Goal: Transaction & Acquisition: Purchase product/service

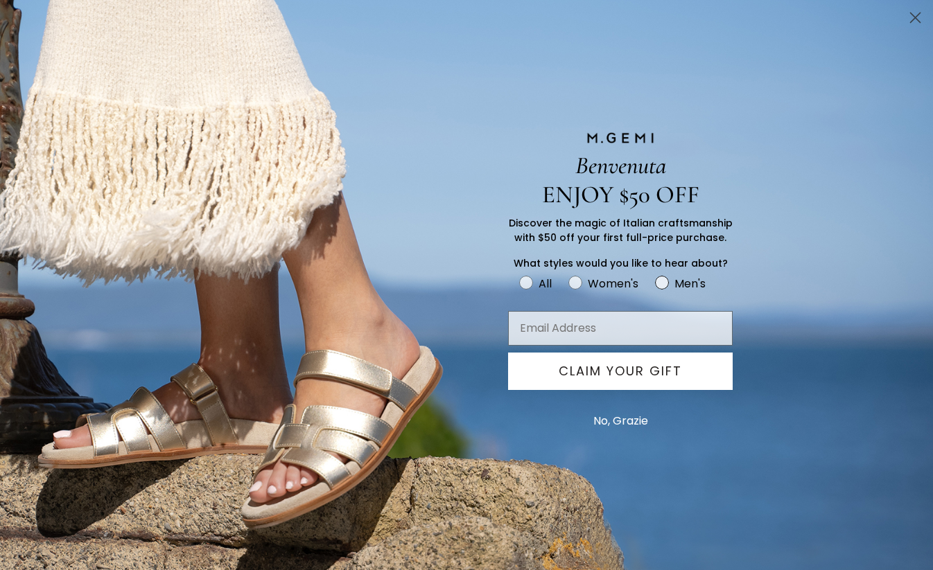
scroll to position [46, 0]
click at [628, 320] on input "Email Address" at bounding box center [620, 328] width 225 height 35
click at [621, 331] on input "Email Address" at bounding box center [620, 328] width 225 height 35
type input "ahagendcahn@gmail.com"
click at [577, 284] on circle "FULLSCREEN Form" at bounding box center [574, 283] width 13 height 13
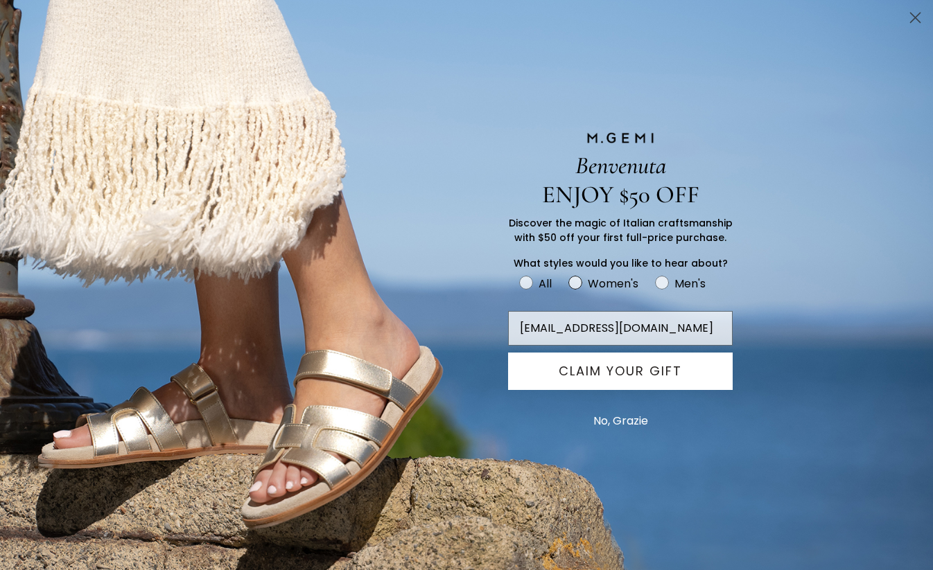
click at [519, 274] on input "Women's" at bounding box center [518, 274] width 1 height 1
radio input "true"
click at [651, 378] on button "CLAIM YOUR GIFT" at bounding box center [620, 371] width 225 height 37
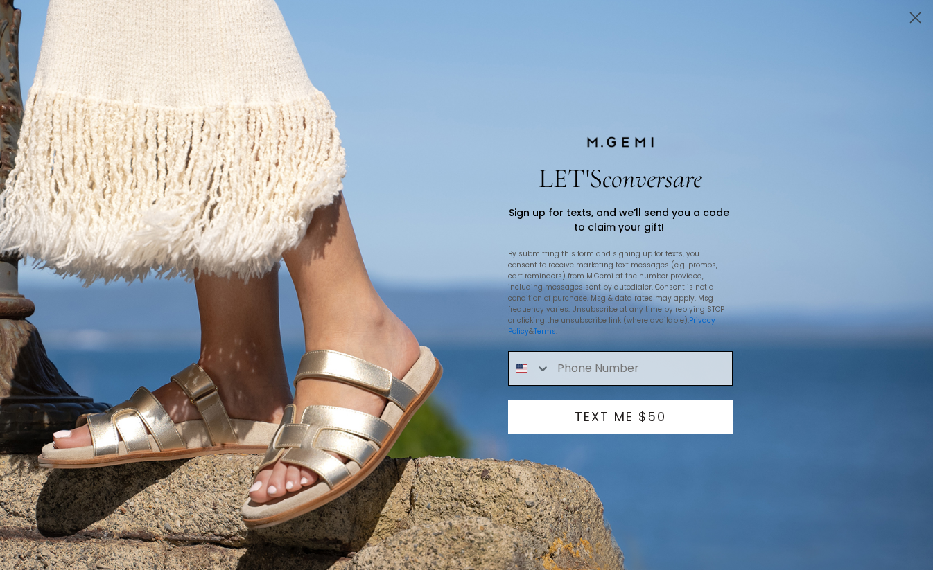
click at [615, 352] on input "Phone Number" at bounding box center [641, 368] width 182 height 33
type input "447-300-3364"
click at [534, 360] on button "Search Countries" at bounding box center [530, 368] width 42 height 33
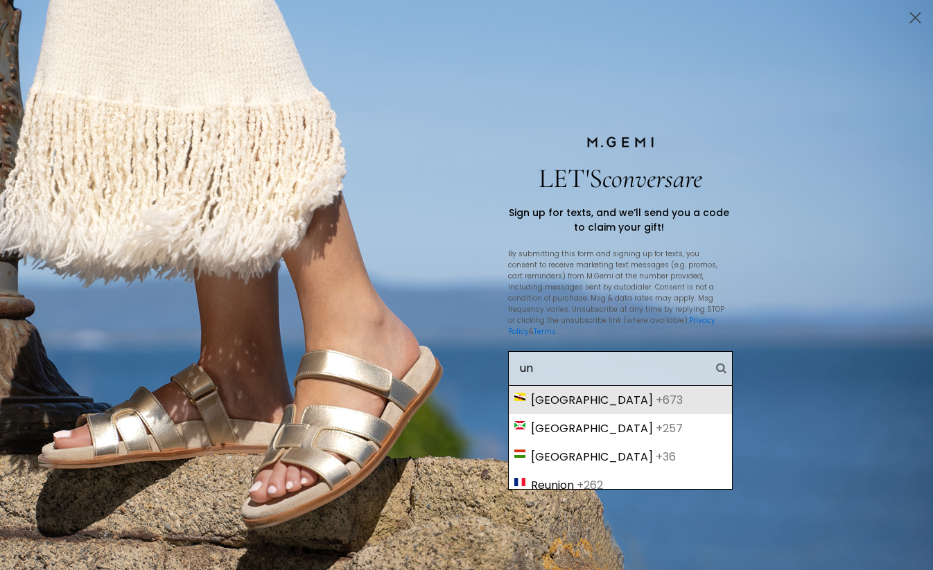
type input "uni"
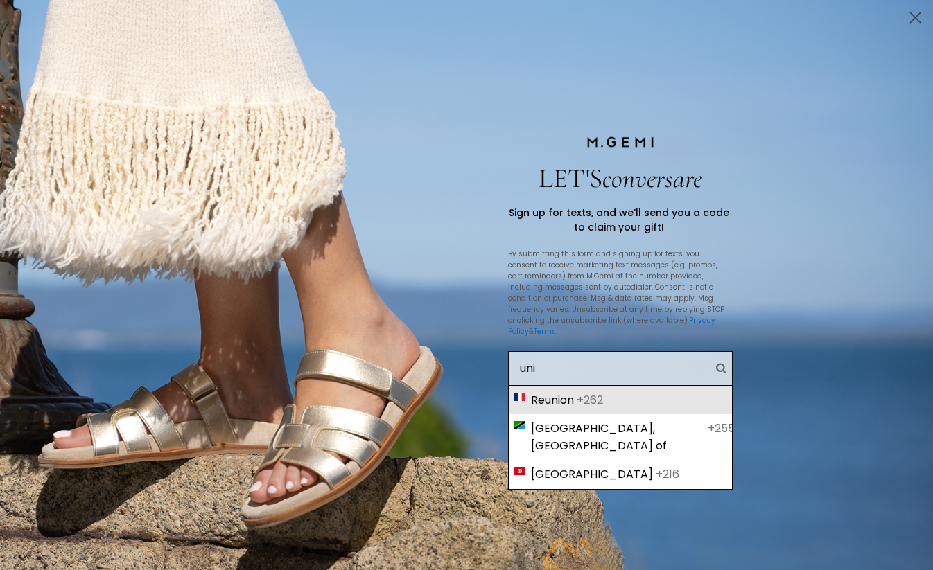
click at [602, 386] on div "Reunion +262" at bounding box center [620, 400] width 223 height 28
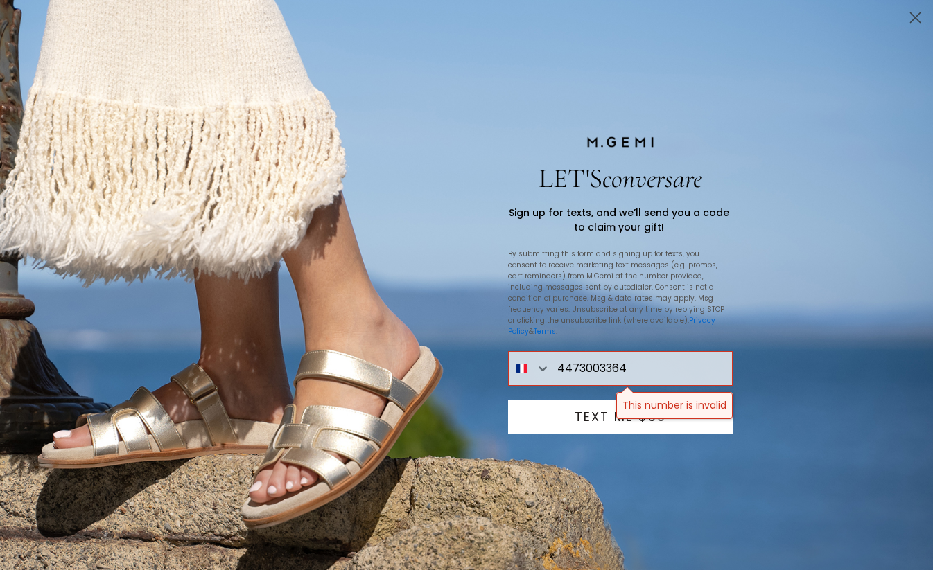
click at [602, 381] on div "4473003364 This number is invalid" at bounding box center [466, 368] width 541 height 49
click at [533, 359] on button "Search Countries" at bounding box center [530, 368] width 42 height 33
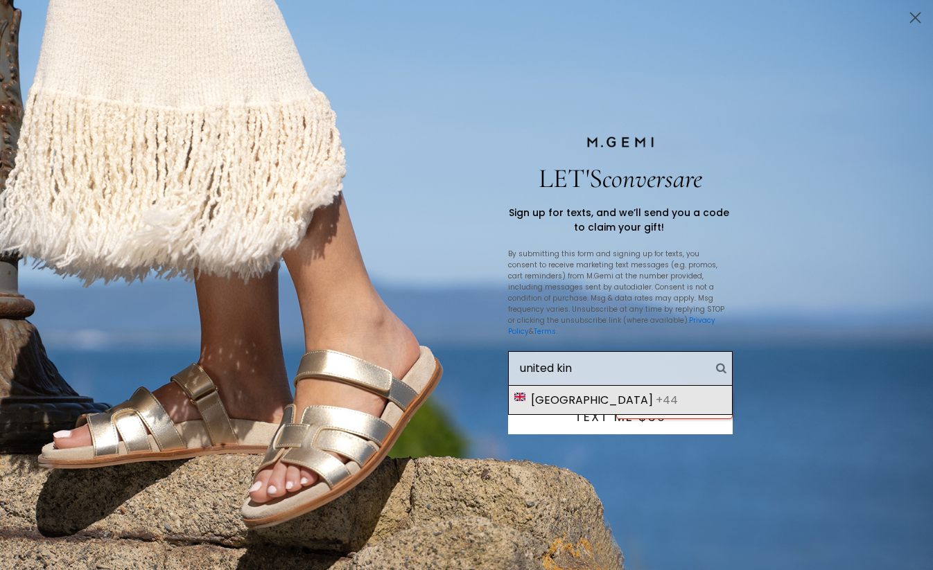
type input "united kin"
click at [575, 394] on span "United Kingdom" at bounding box center [592, 400] width 122 height 17
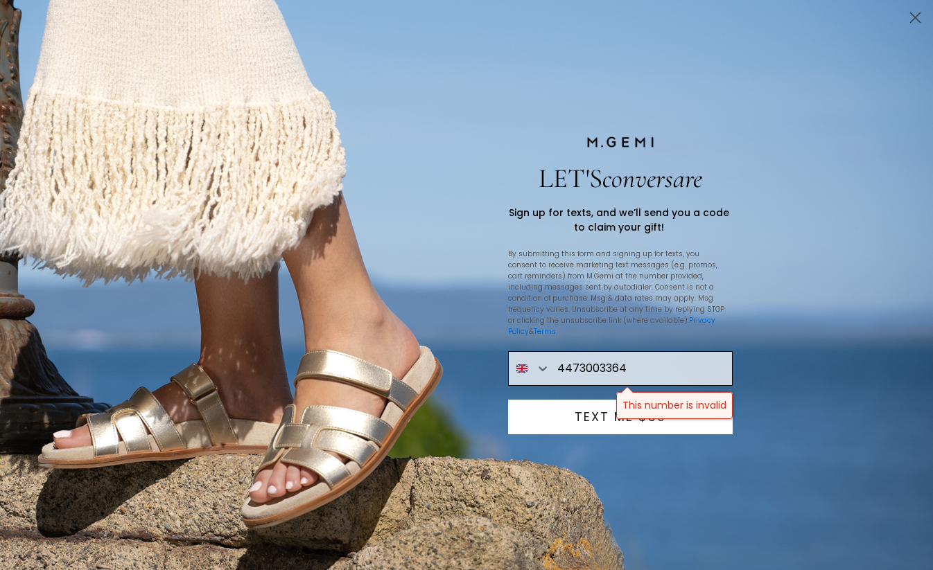
click at [581, 359] on input "4473003364" at bounding box center [641, 368] width 182 height 33
drag, startPoint x: 586, startPoint y: 362, endPoint x: 650, endPoint y: 378, distance: 66.6
click at [650, 378] on div "073003364" at bounding box center [466, 368] width 541 height 49
type input "07494924553"
click at [627, 403] on button "TEXT ME $50" at bounding box center [620, 417] width 225 height 35
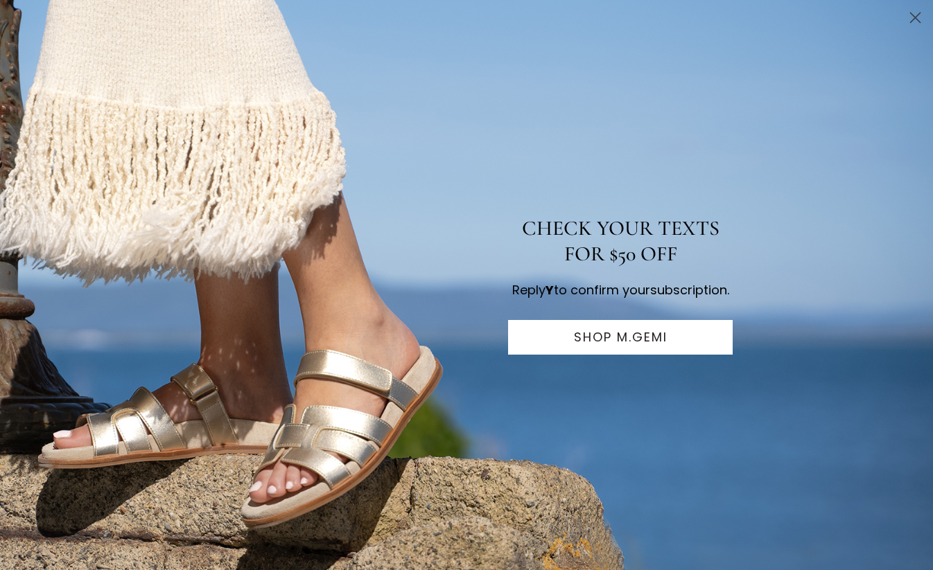
click at [633, 349] on button "SHOP M.GEMI" at bounding box center [620, 337] width 225 height 35
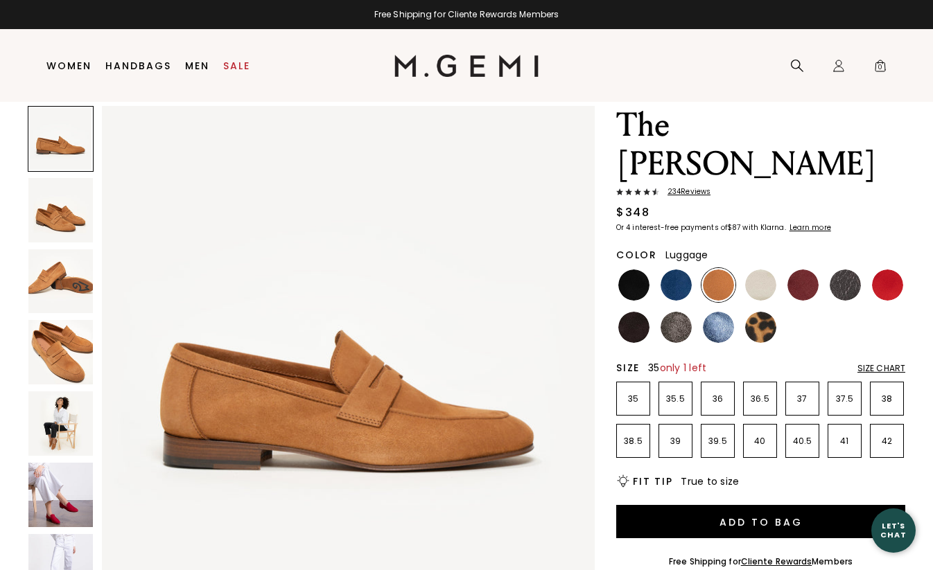
click at [645, 382] on li "35" at bounding box center [633, 399] width 34 height 34
click at [635, 270] on img at bounding box center [633, 285] width 31 height 31
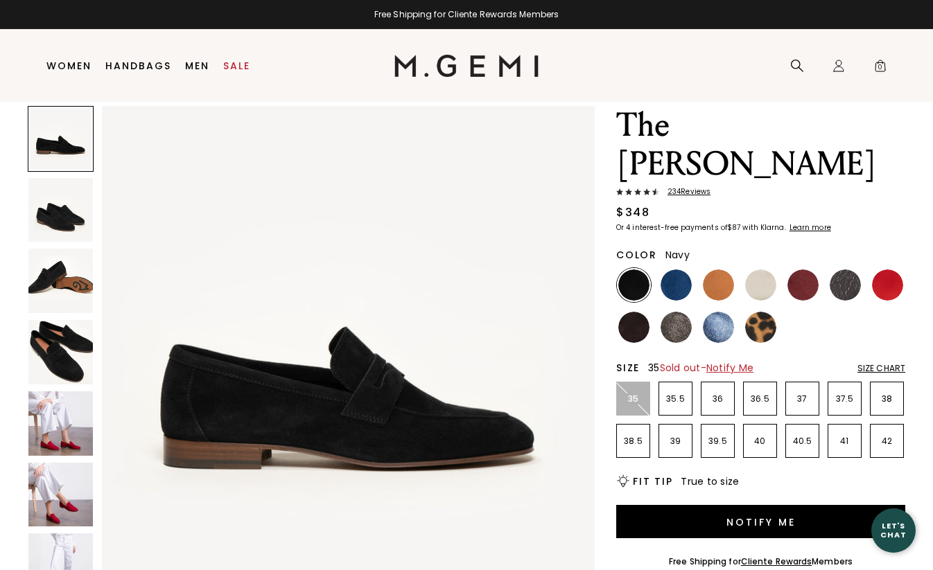
click at [665, 270] on img at bounding box center [675, 285] width 31 height 31
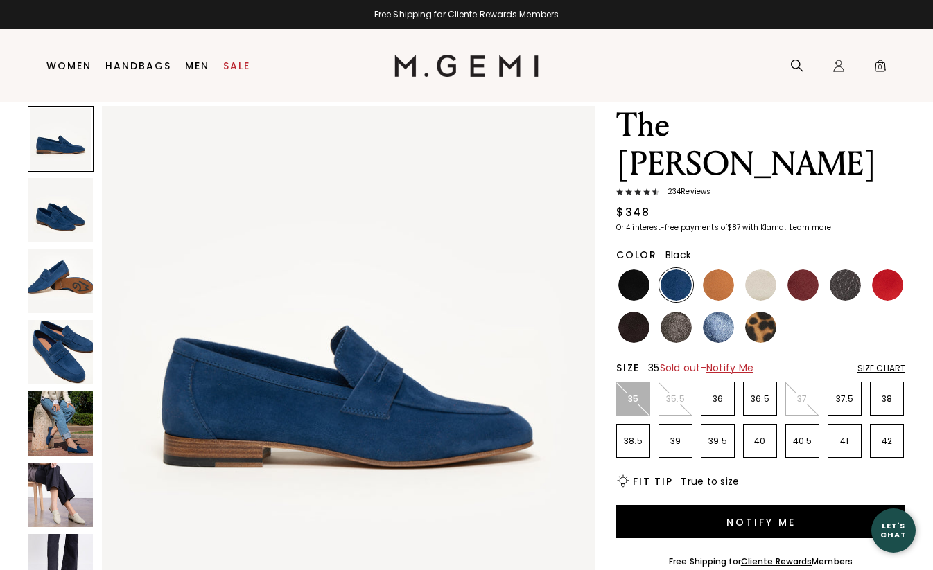
click at [645, 270] on img at bounding box center [633, 285] width 31 height 31
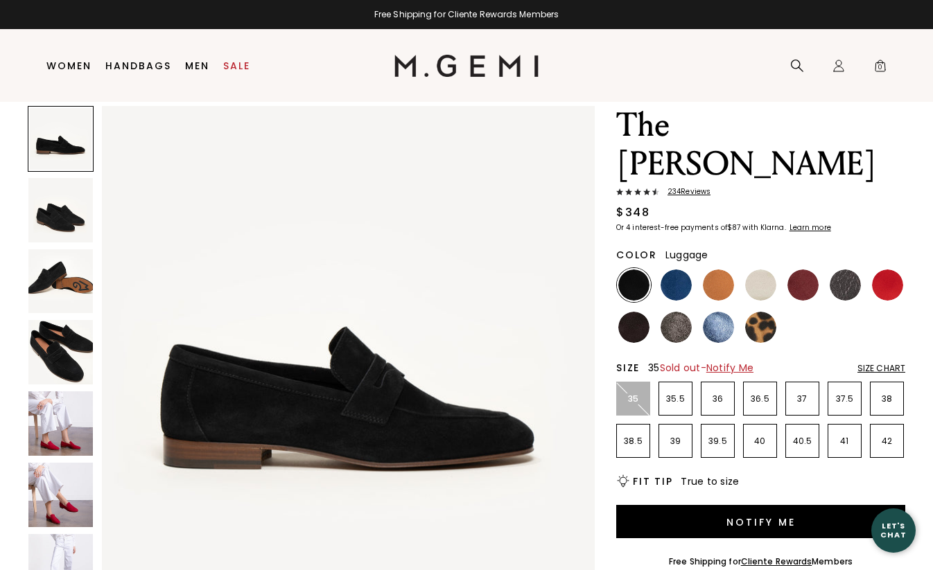
click at [721, 270] on img at bounding box center [718, 285] width 31 height 31
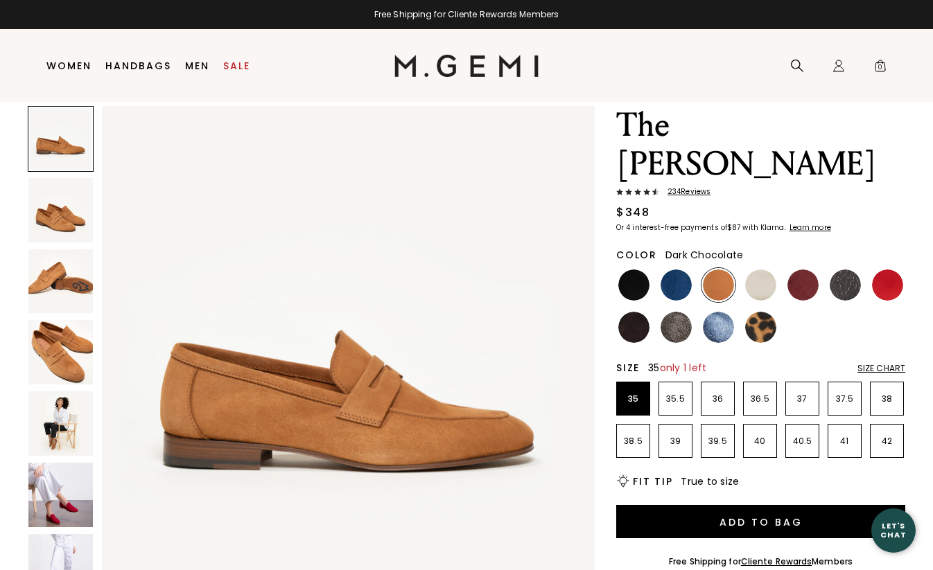
click at [640, 312] on img at bounding box center [633, 327] width 31 height 31
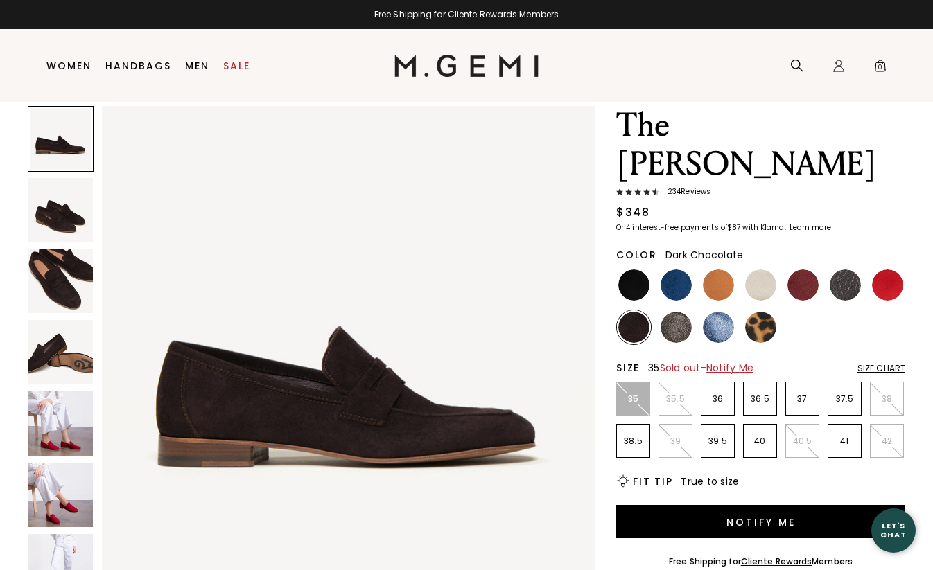
click at [60, 405] on img at bounding box center [60, 424] width 64 height 64
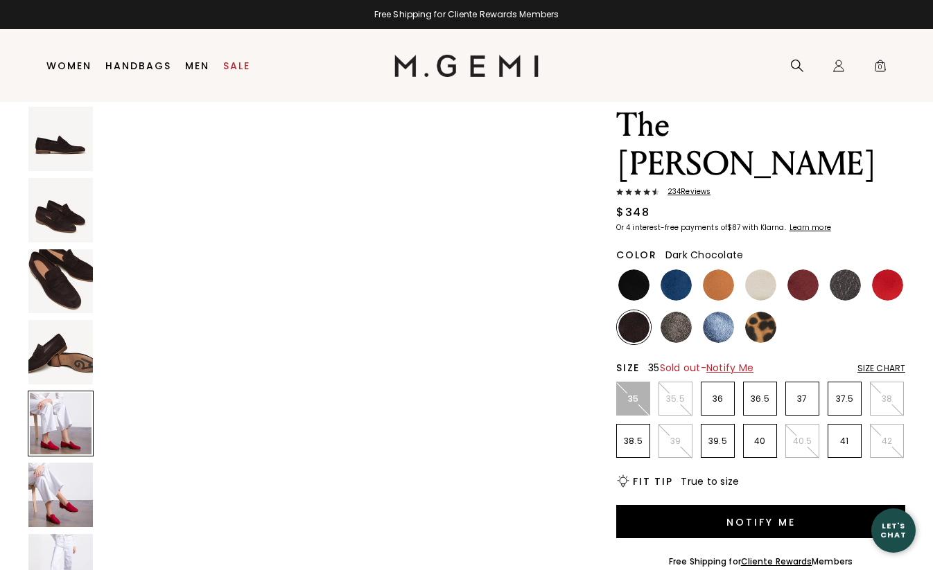
scroll to position [2135, 0]
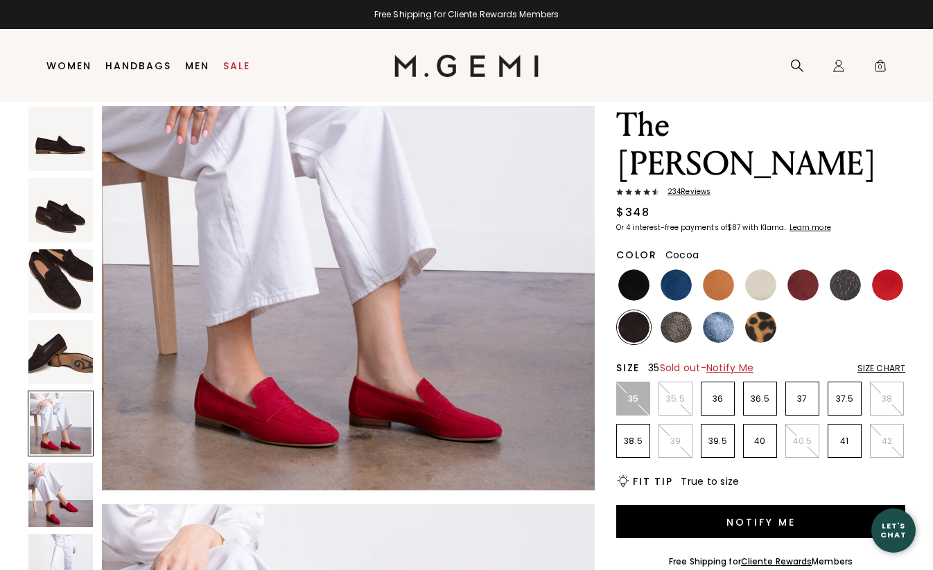
click at [674, 312] on img at bounding box center [675, 327] width 31 height 31
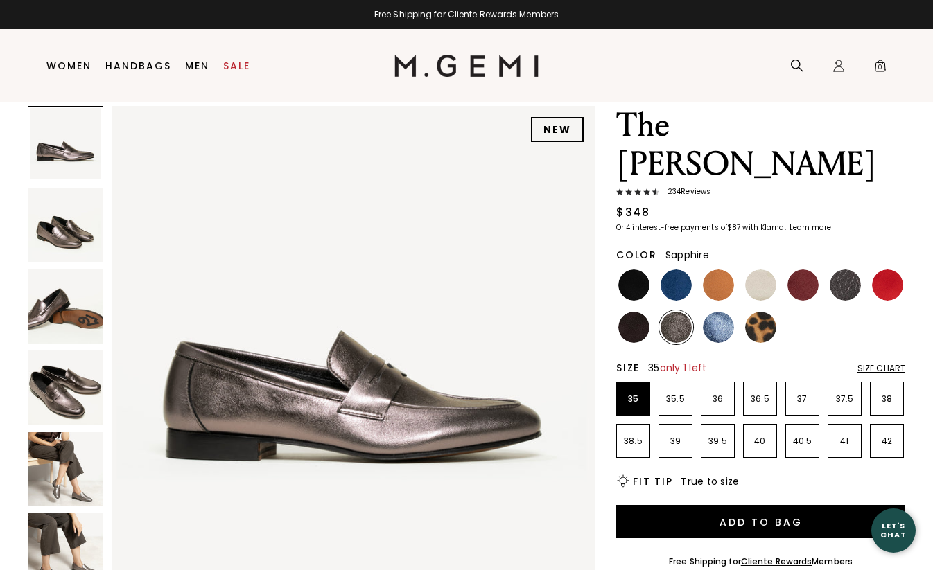
click at [723, 312] on img at bounding box center [718, 327] width 31 height 31
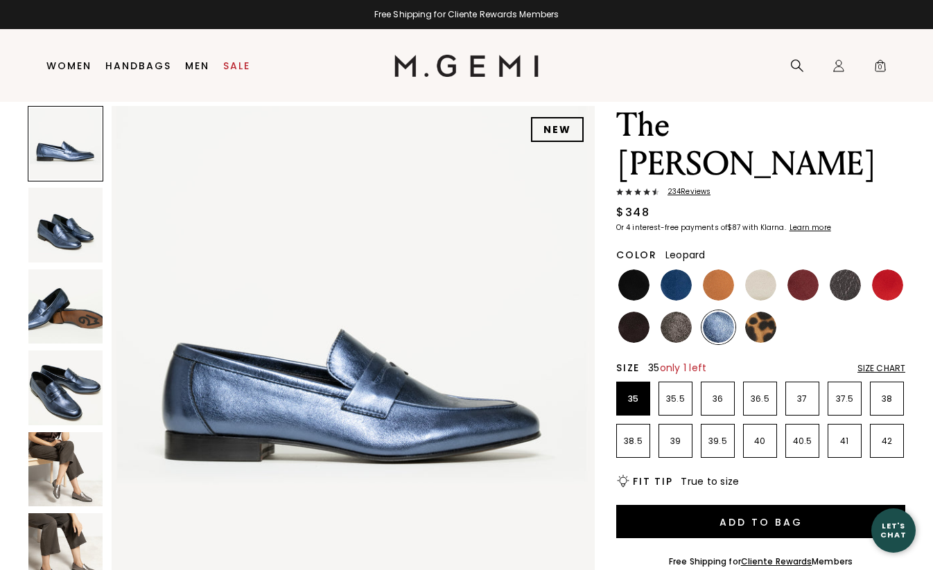
click at [753, 312] on img at bounding box center [760, 327] width 31 height 31
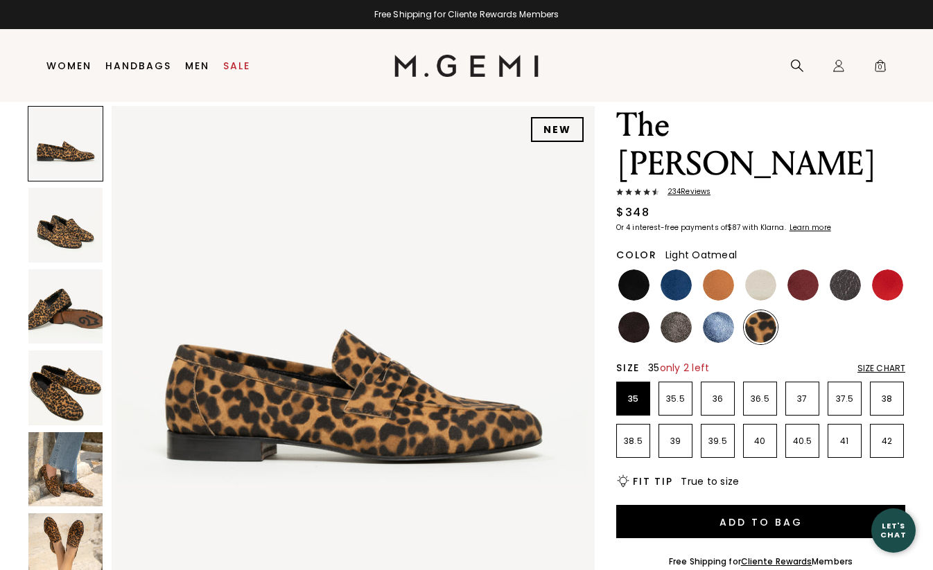
click at [775, 270] on img at bounding box center [760, 285] width 31 height 31
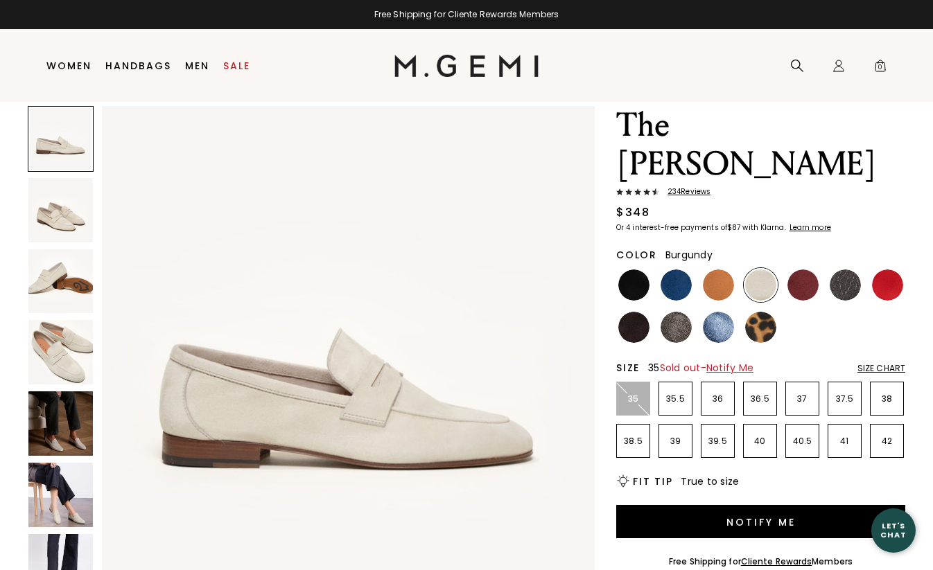
click at [798, 270] on img at bounding box center [802, 285] width 31 height 31
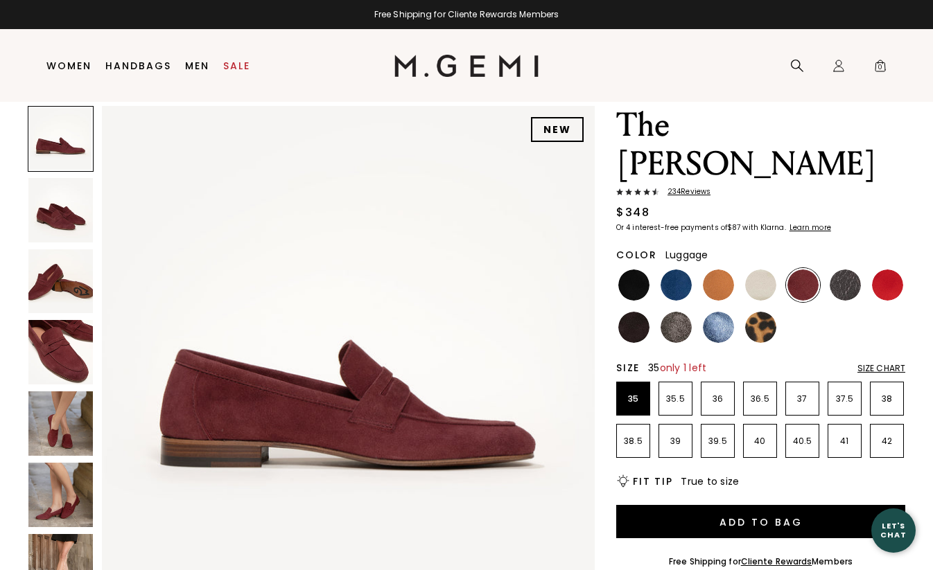
click at [708, 270] on img at bounding box center [718, 285] width 31 height 31
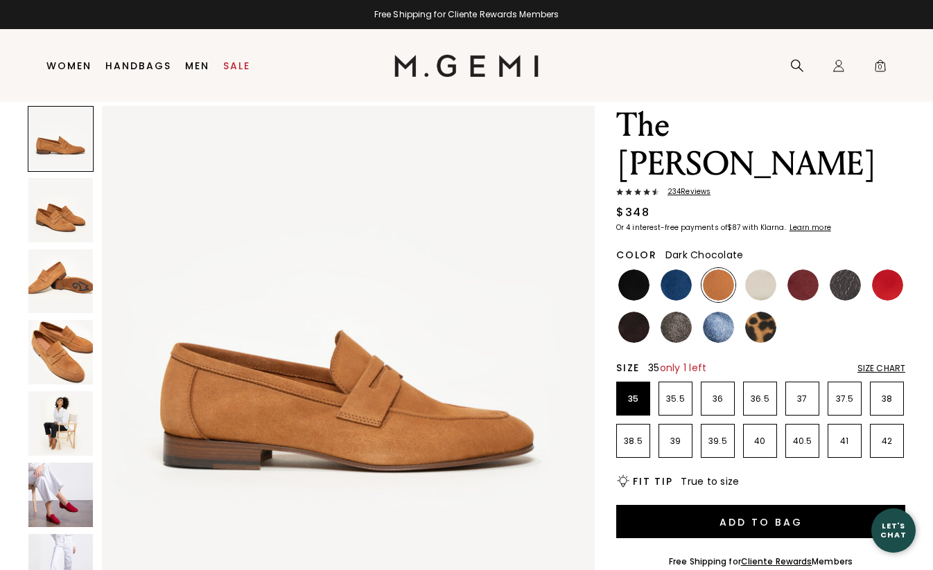
click at [636, 312] on img at bounding box center [633, 327] width 31 height 31
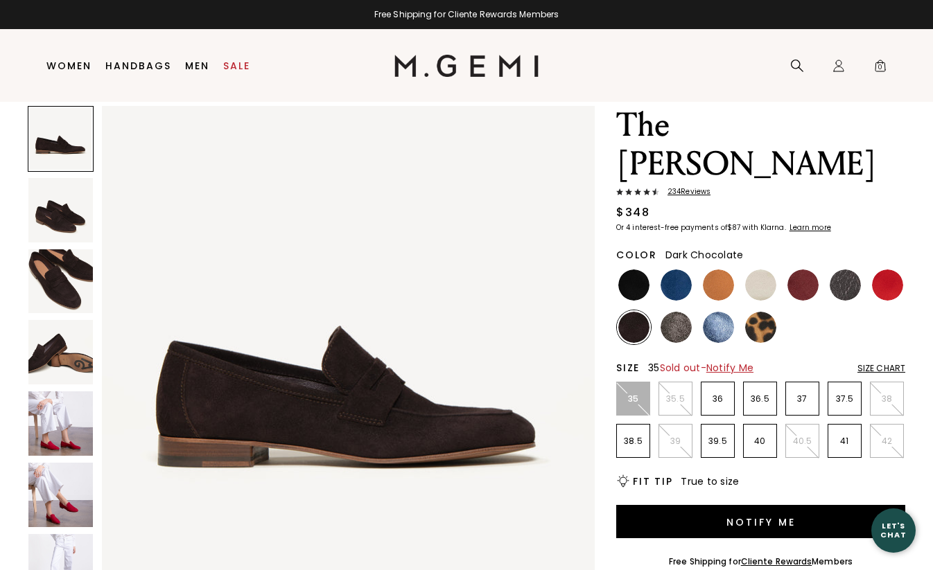
click at [45, 353] on img at bounding box center [60, 352] width 64 height 64
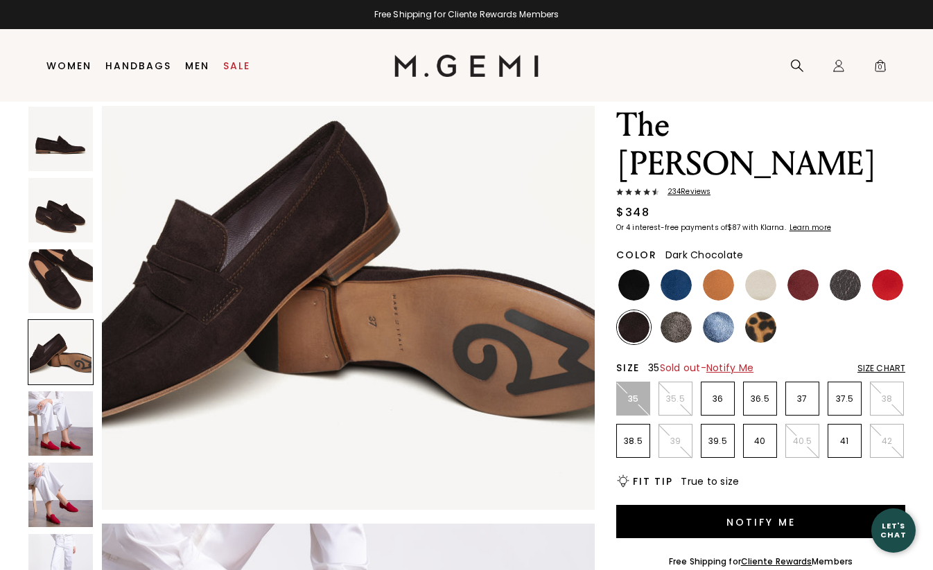
scroll to position [1615, 0]
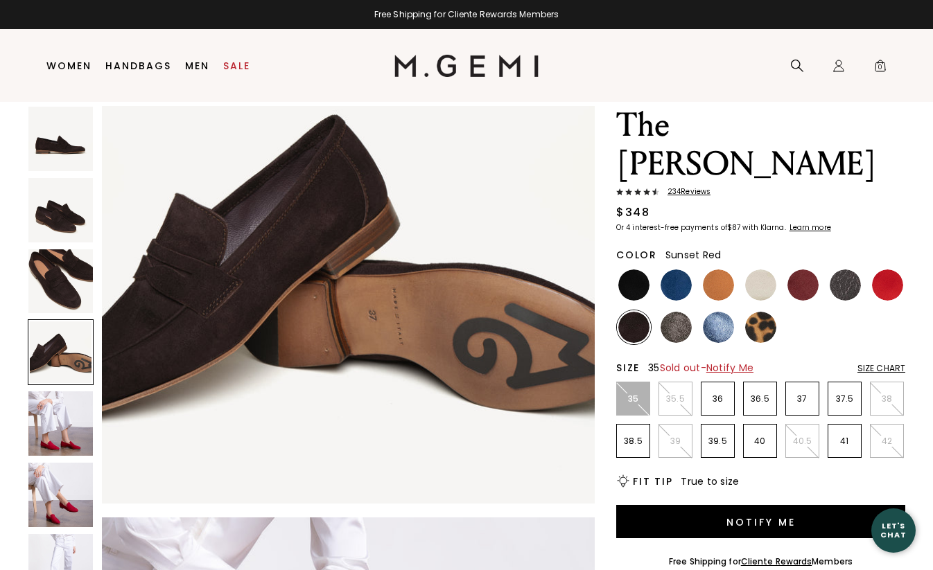
click at [891, 245] on body "in available credit Go Back Skip to content Free Shipping for Cliente Rewards M…" at bounding box center [466, 239] width 933 height 570
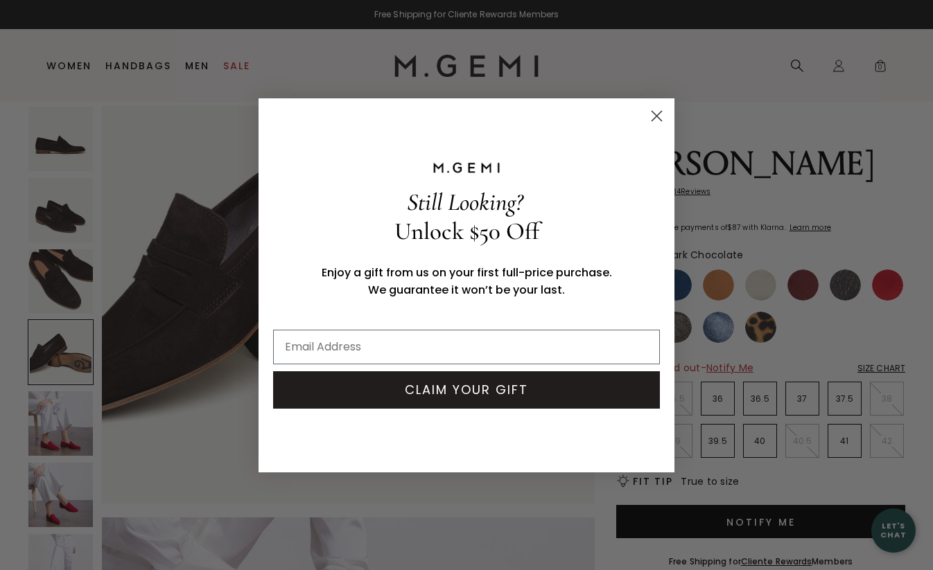
click at [658, 118] on icon "Close dialog" at bounding box center [657, 116] width 10 height 10
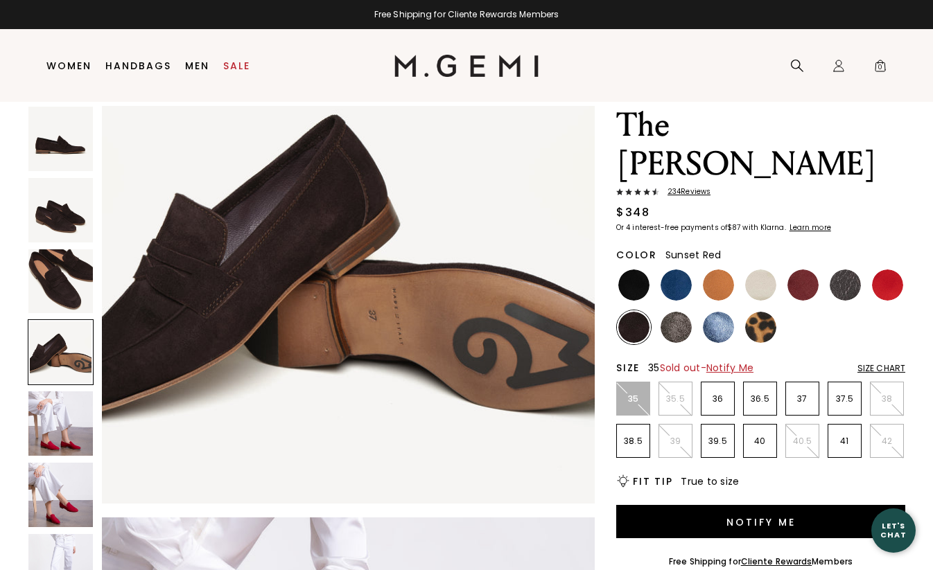
click at [888, 270] on img at bounding box center [887, 285] width 31 height 31
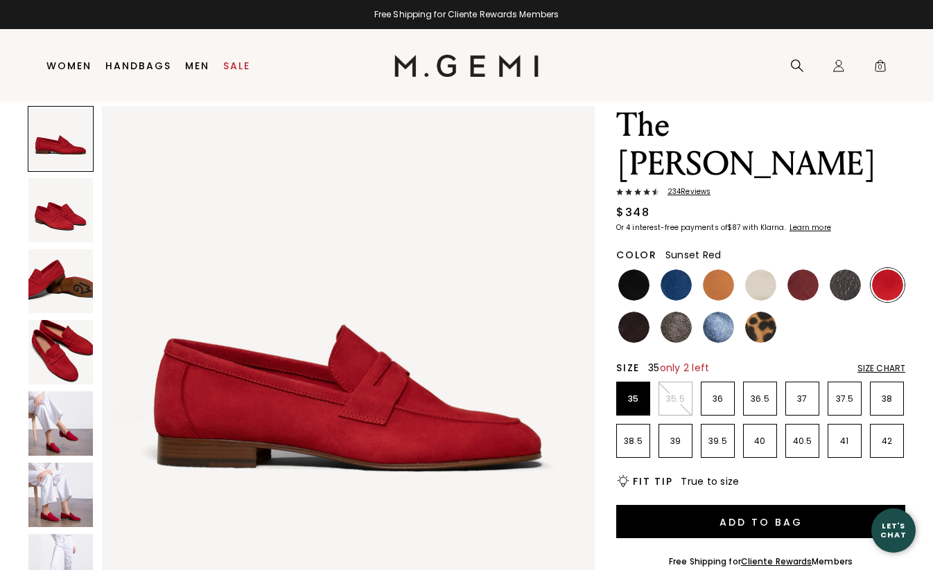
click at [66, 420] on img at bounding box center [60, 424] width 64 height 64
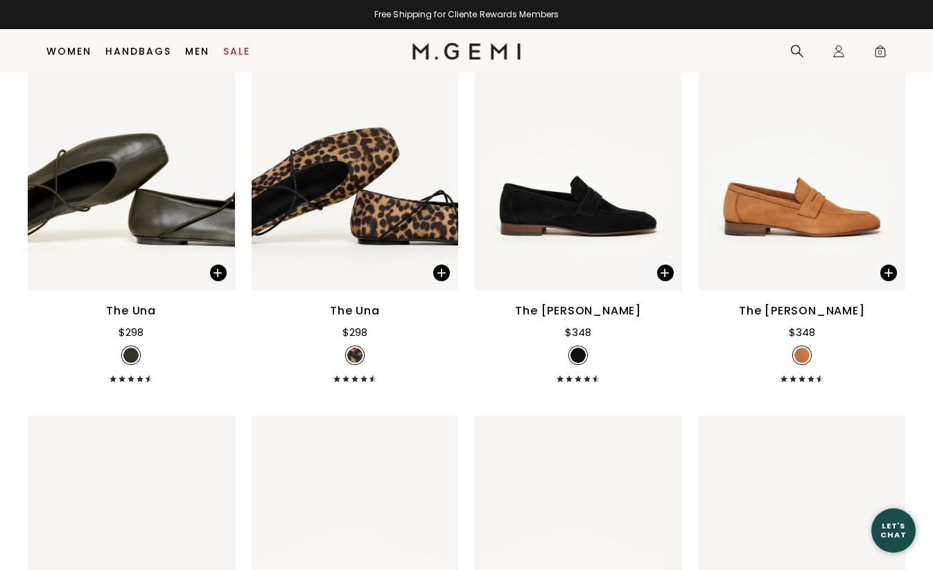
scroll to position [2278, 0]
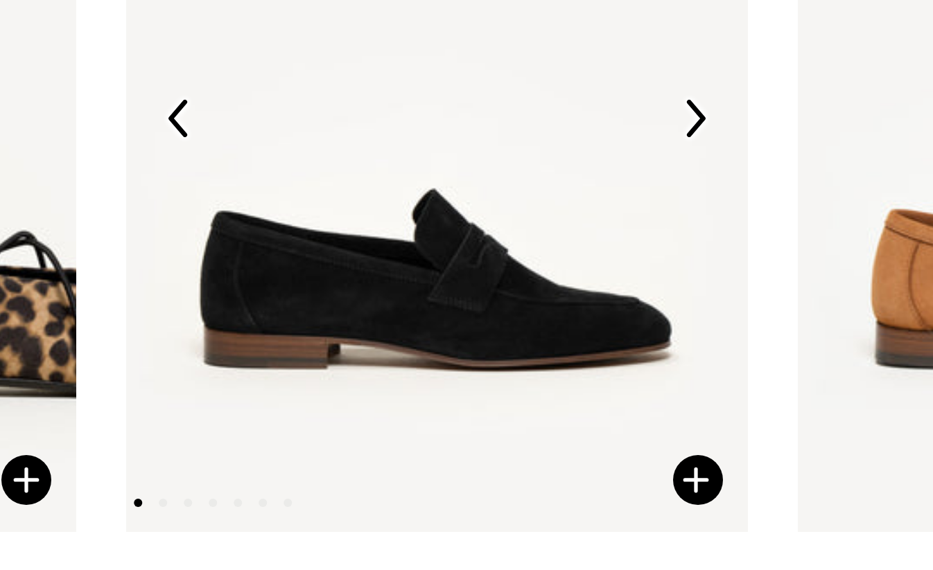
click at [660, 147] on img at bounding box center [664, 153] width 12 height 12
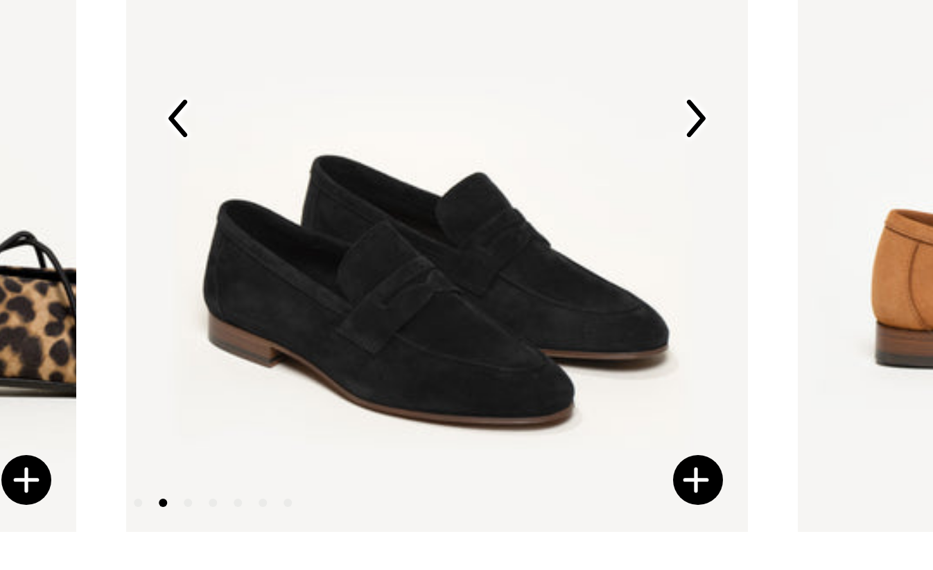
click at [660, 147] on img at bounding box center [664, 153] width 12 height 12
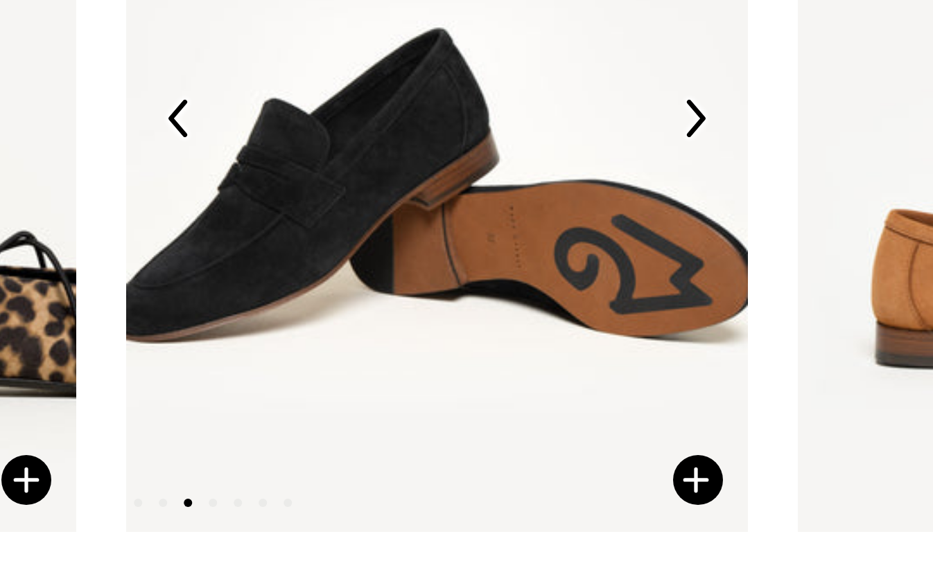
click at [660, 147] on img at bounding box center [664, 153] width 12 height 12
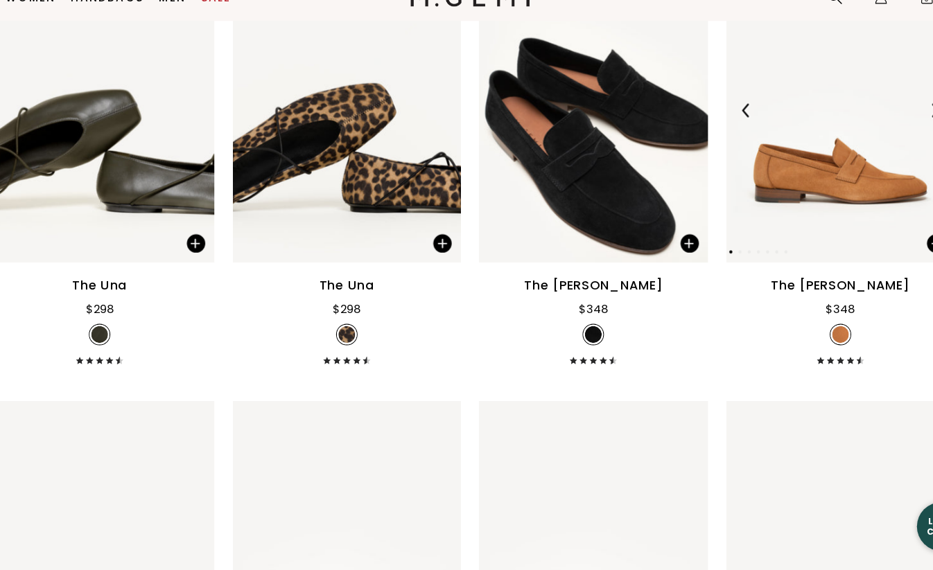
scroll to position [2277, 0]
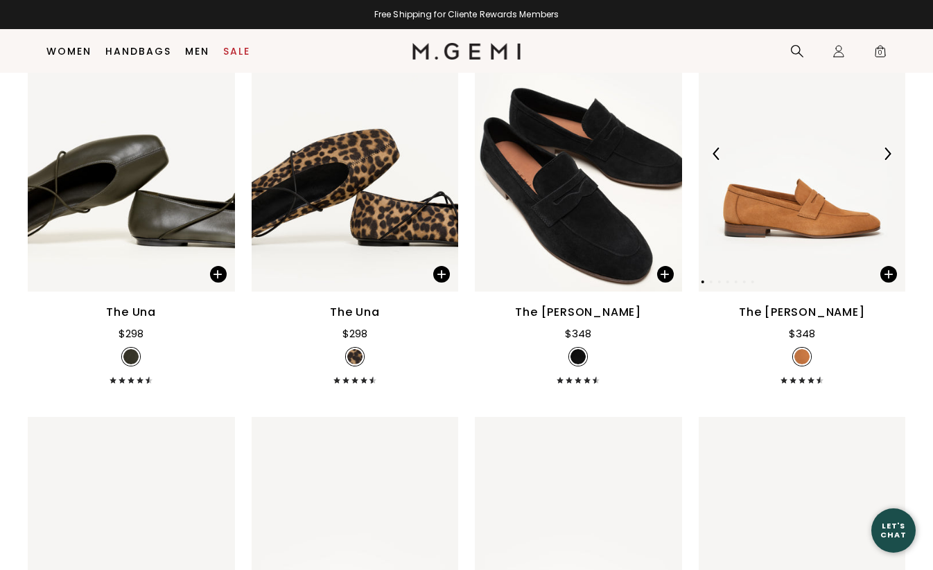
click at [886, 148] on img at bounding box center [887, 154] width 12 height 12
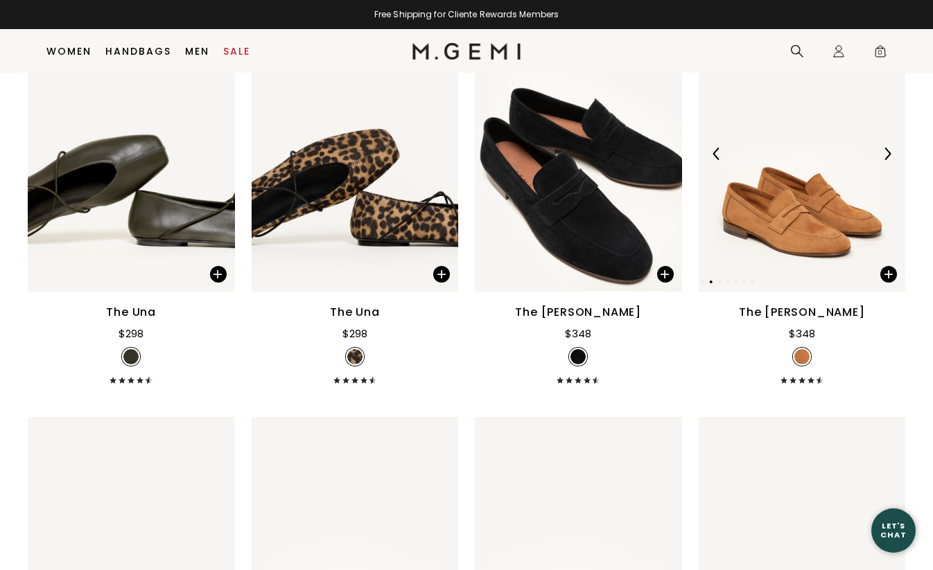
click at [886, 148] on img at bounding box center [887, 154] width 12 height 12
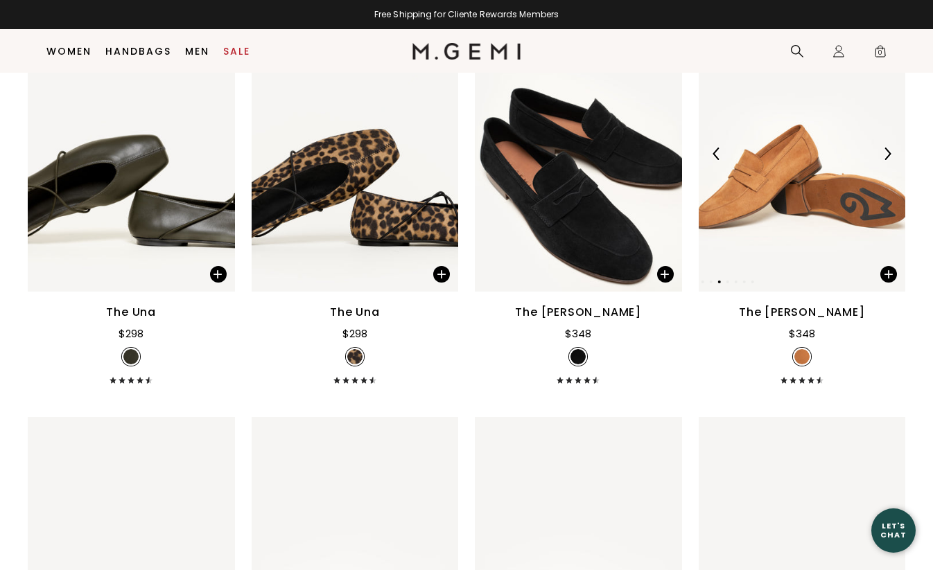
click at [892, 148] on img at bounding box center [887, 154] width 12 height 12
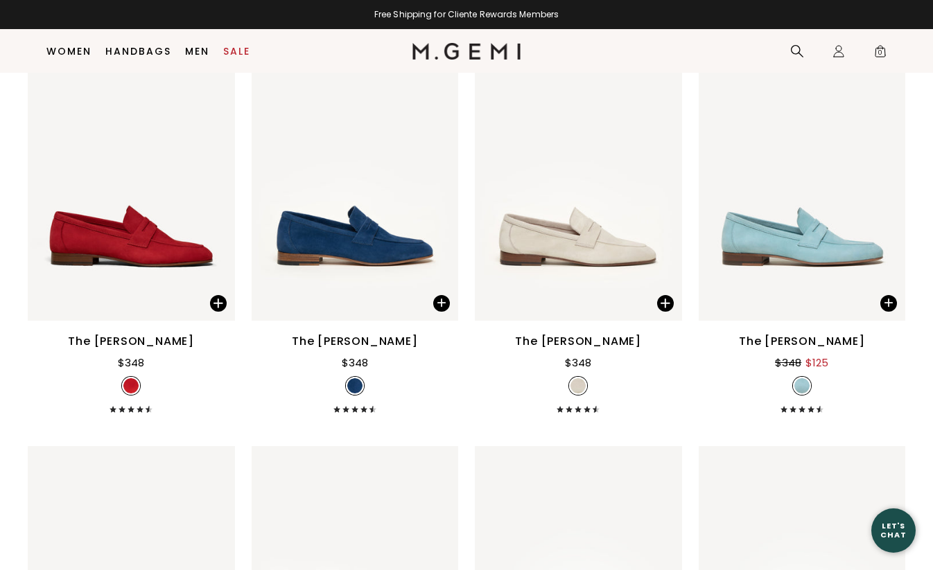
scroll to position [2651, 0]
